Goal: Task Accomplishment & Management: Manage account settings

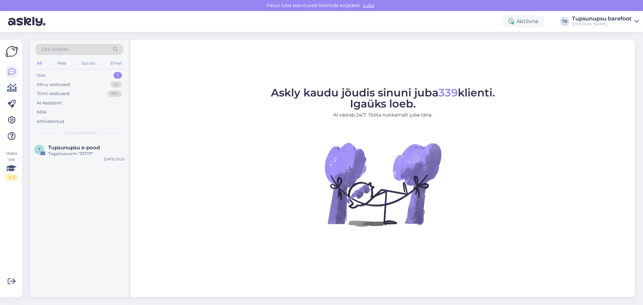
click at [595, 22] on div "[DOMAIN_NAME]" at bounding box center [602, 23] width 60 height 5
click at [583, 68] on div "Logi välja" at bounding box center [579, 68] width 119 height 12
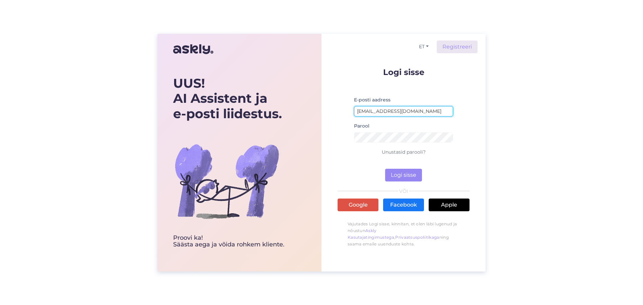
drag, startPoint x: 410, startPoint y: 111, endPoint x: 295, endPoint y: 105, distance: 115.8
click at [295, 105] on div "UUS! AI Assistent ja e-posti liidestus. Proovi ka! Säästa aega ja võida rohkem …" at bounding box center [321, 153] width 328 height 238
type input "triin.samuel@gmail.com"
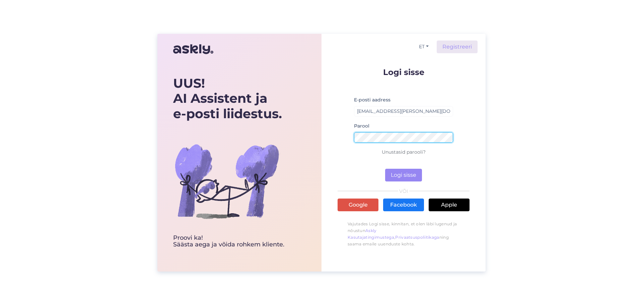
click at [385, 169] on button "Logi sisse" at bounding box center [403, 175] width 37 height 13
